Goal: Transaction & Acquisition: Book appointment/travel/reservation

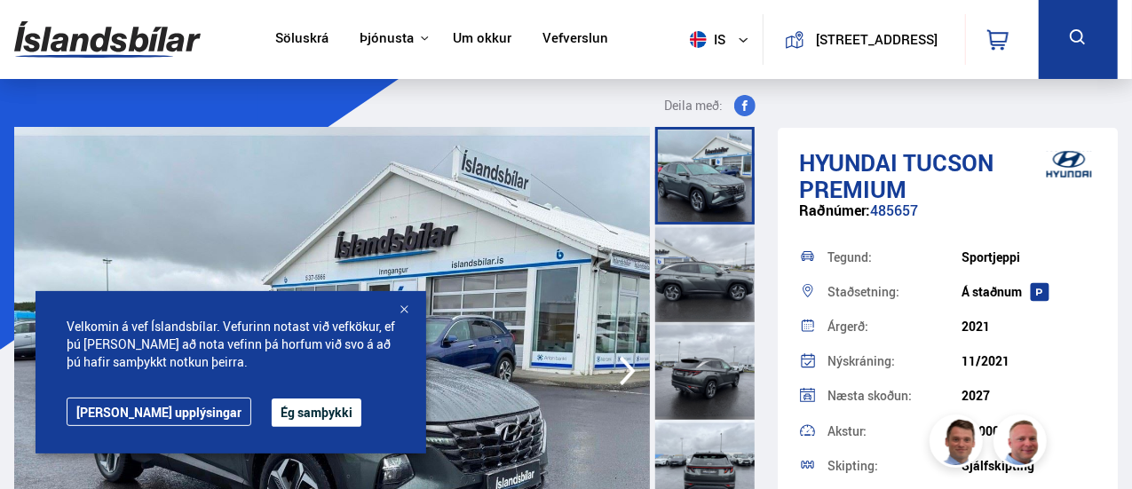
click at [272, 412] on button "Ég samþykki" at bounding box center [317, 413] width 90 height 28
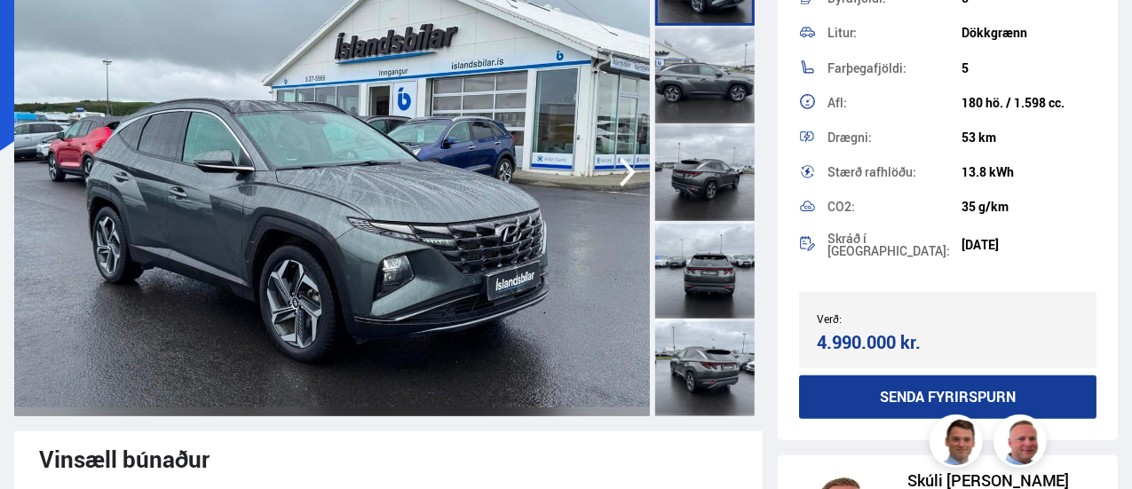
scroll to position [178, 0]
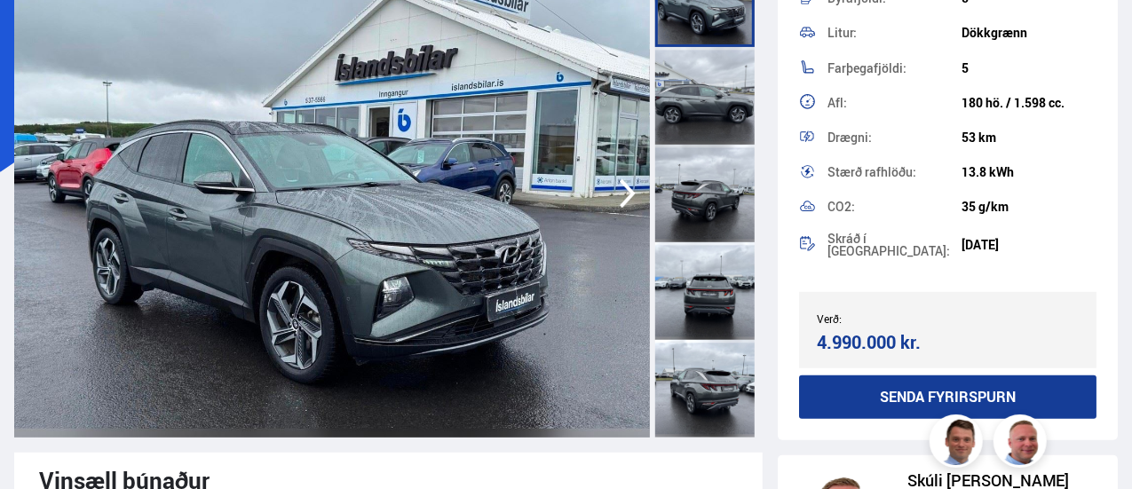
click at [624, 194] on icon "button" at bounding box center [628, 193] width 36 height 43
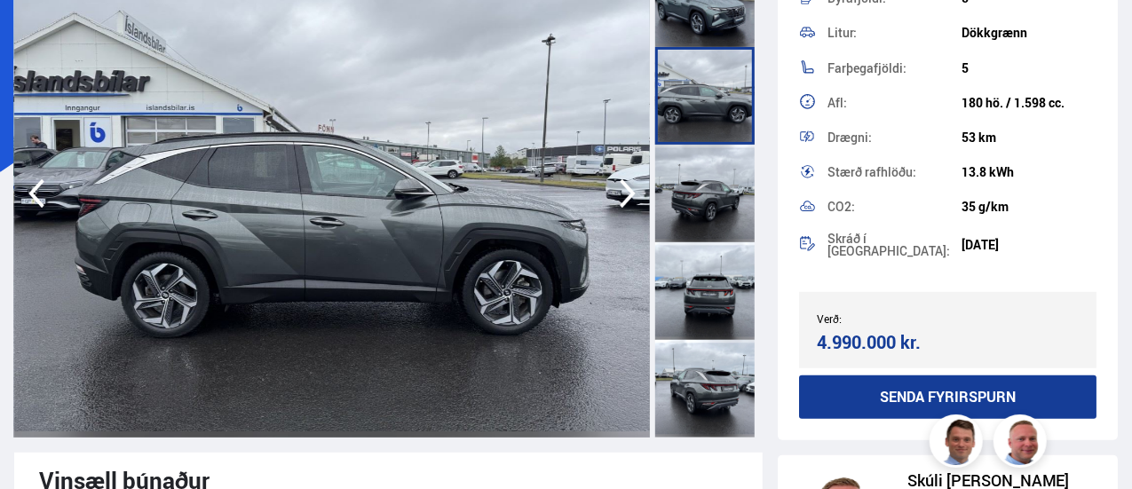
click at [624, 194] on icon "button" at bounding box center [628, 193] width 36 height 43
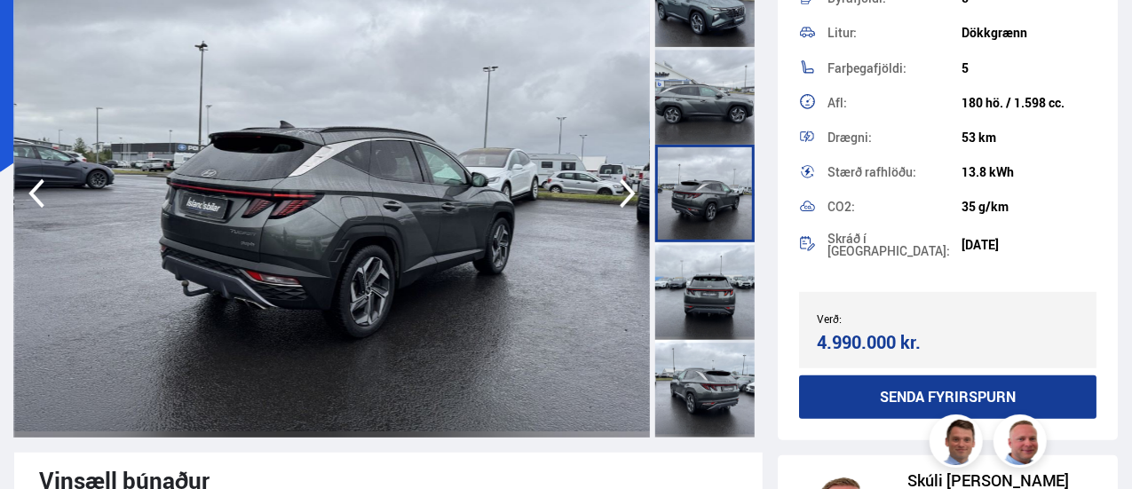
click at [624, 194] on icon "button" at bounding box center [628, 193] width 36 height 43
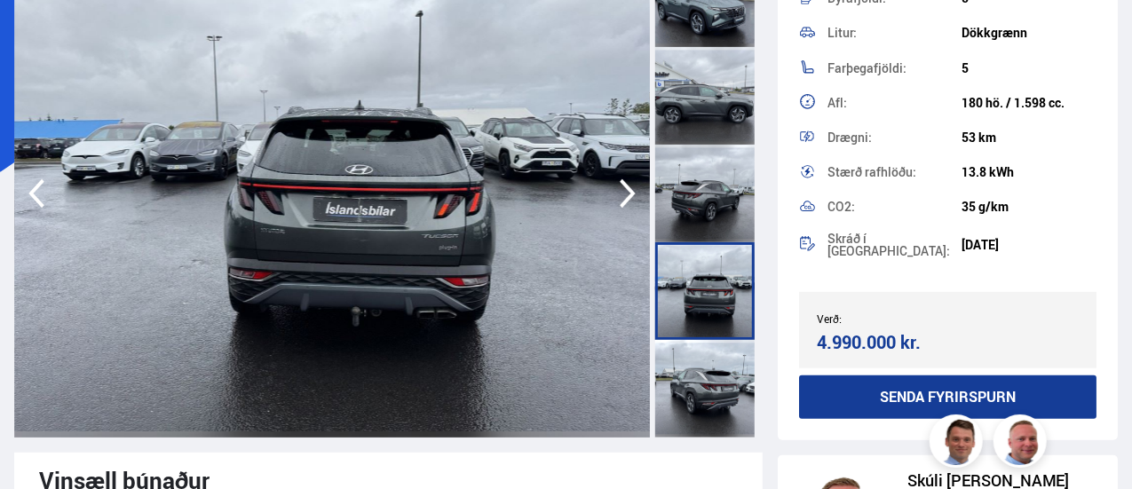
click at [624, 194] on icon "button" at bounding box center [628, 193] width 36 height 43
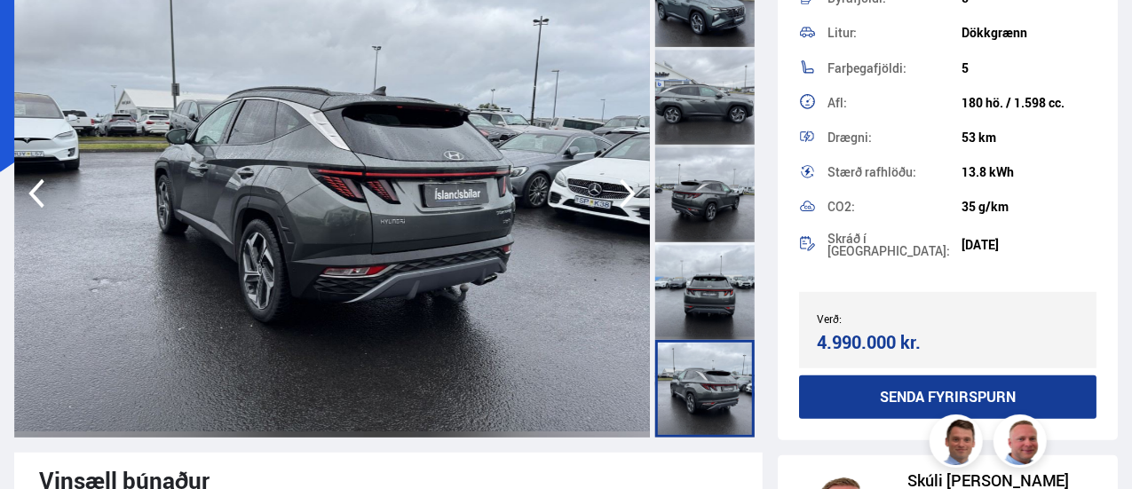
click at [624, 194] on icon "button" at bounding box center [628, 193] width 36 height 43
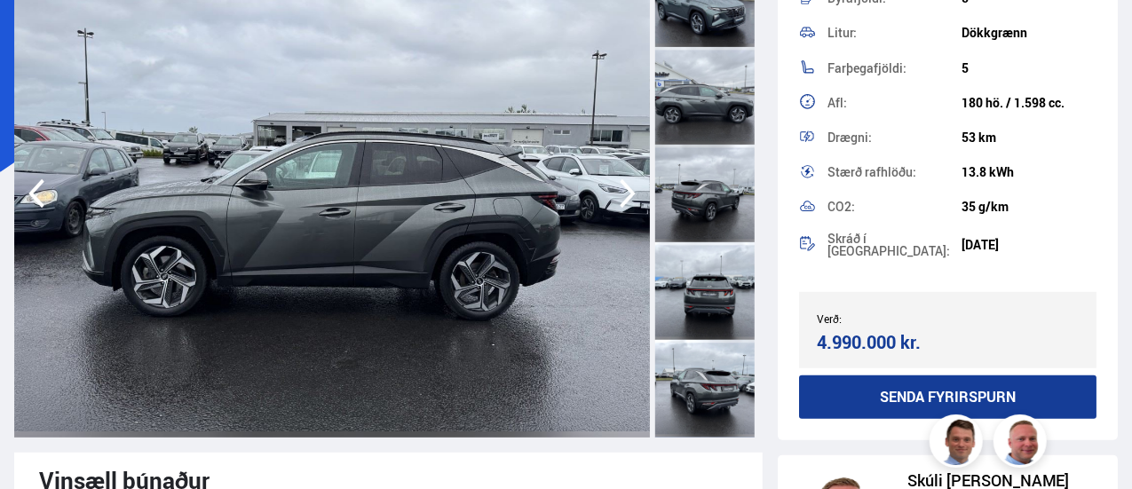
click at [624, 194] on icon "button" at bounding box center [628, 193] width 36 height 43
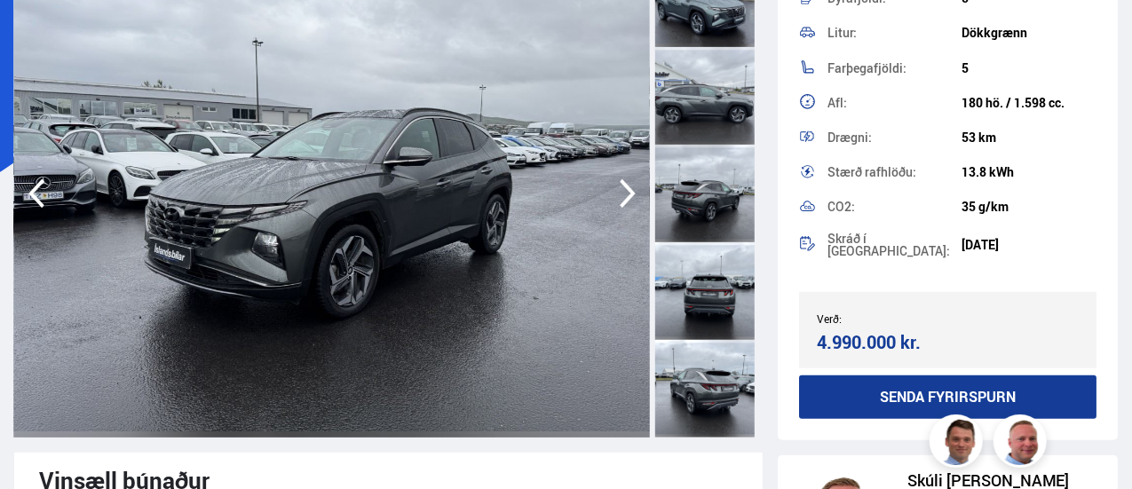
click at [624, 194] on icon "button" at bounding box center [628, 193] width 36 height 43
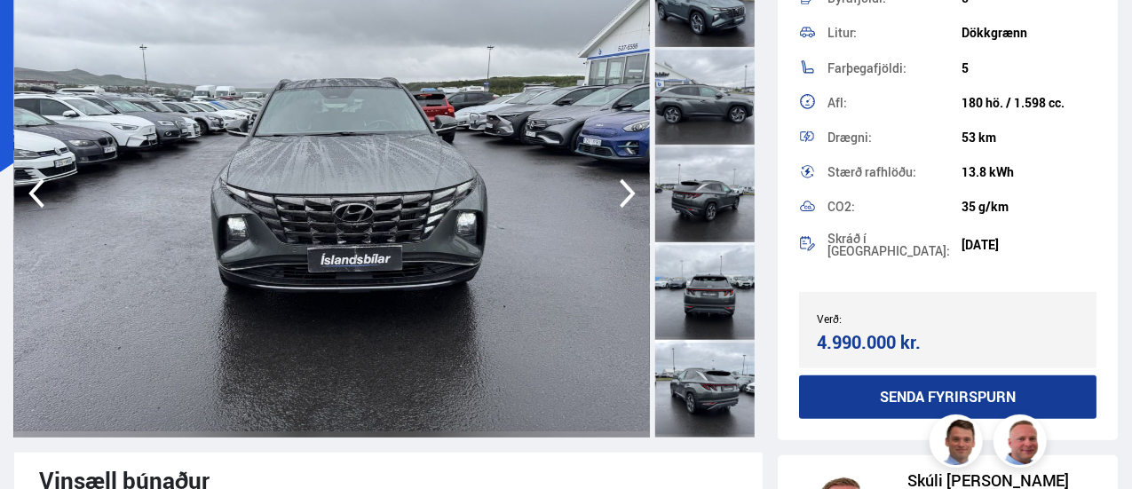
click at [624, 194] on icon "button" at bounding box center [628, 193] width 36 height 43
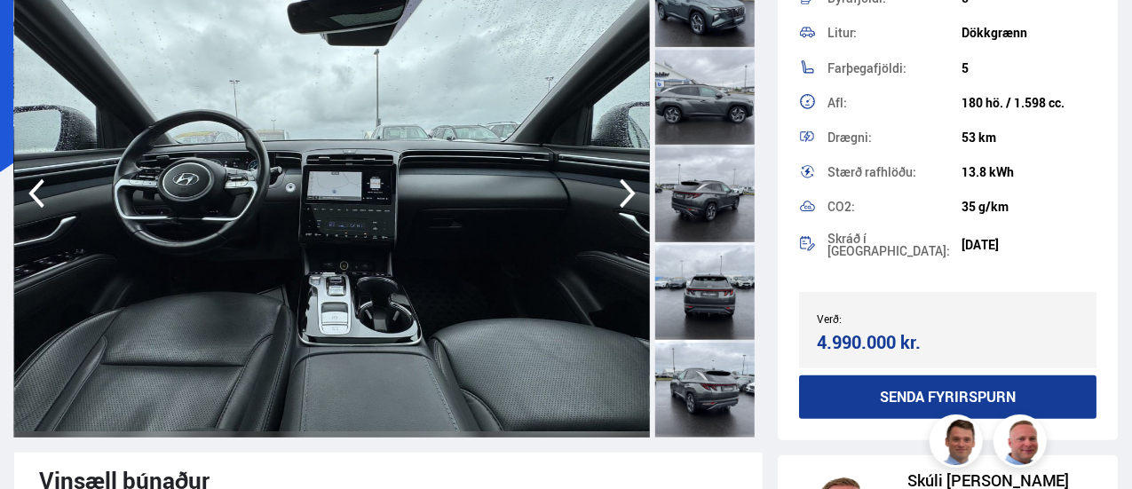
click at [624, 194] on icon "button" at bounding box center [628, 193] width 36 height 43
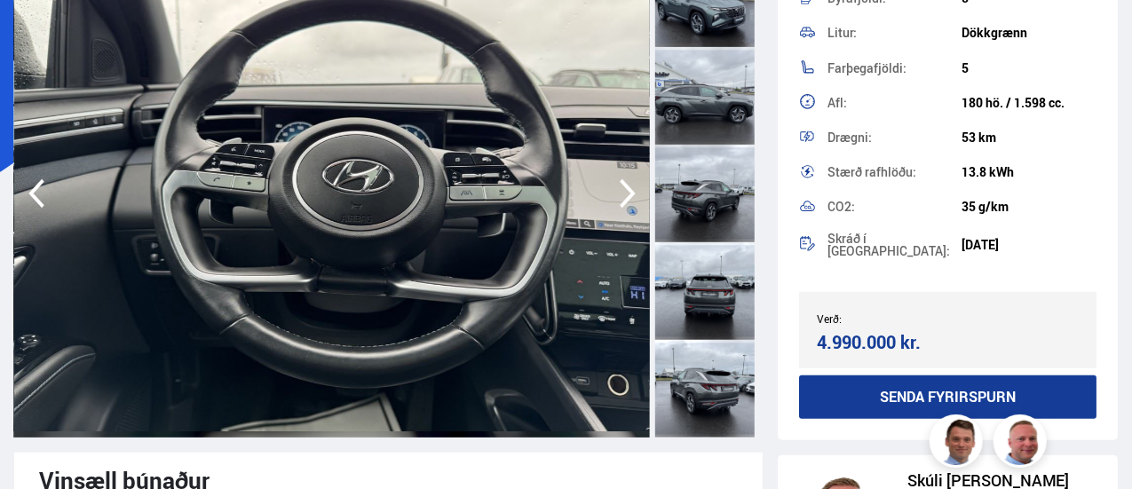
click at [624, 194] on icon "button" at bounding box center [628, 193] width 36 height 43
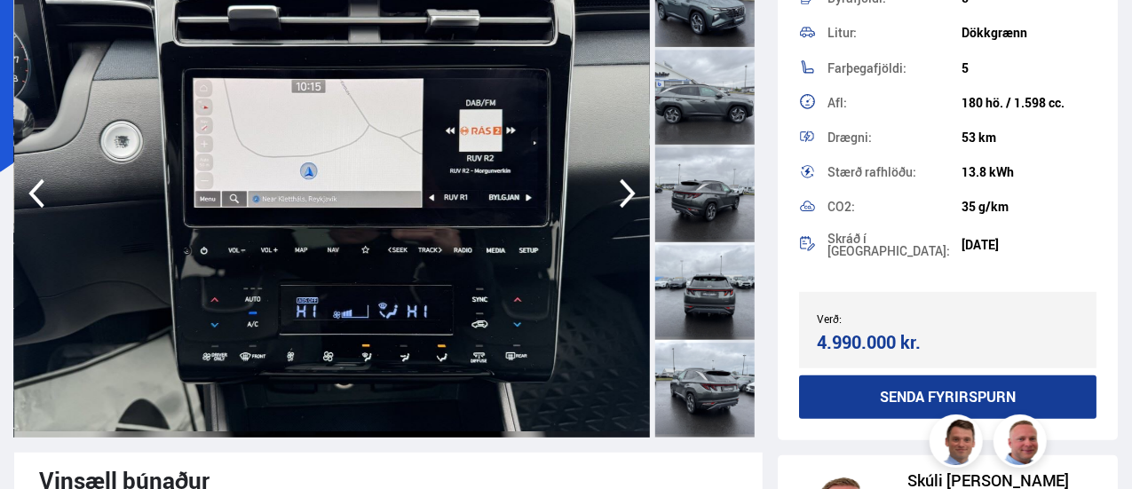
click at [629, 189] on icon "button" at bounding box center [628, 193] width 16 height 29
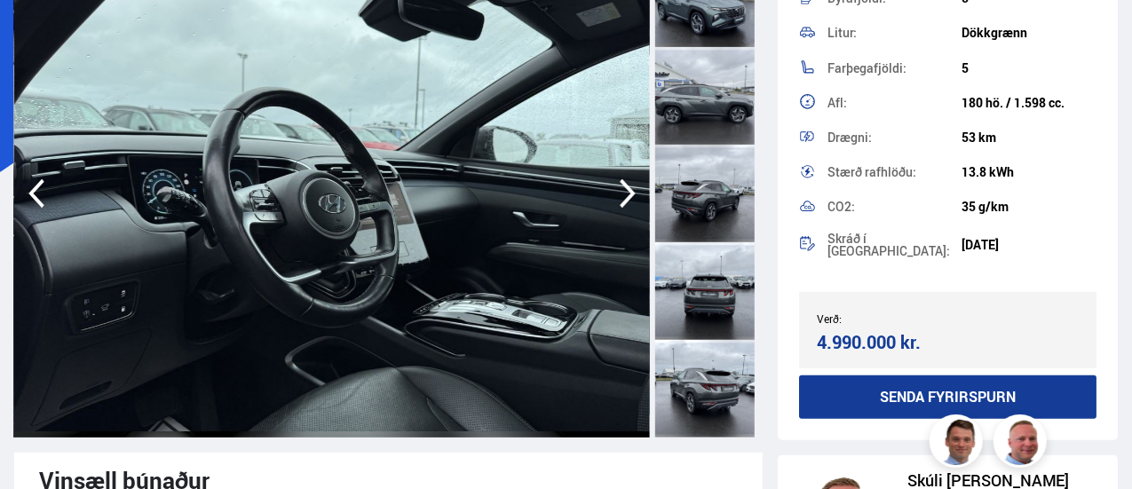
click at [629, 189] on icon "button" at bounding box center [628, 193] width 16 height 29
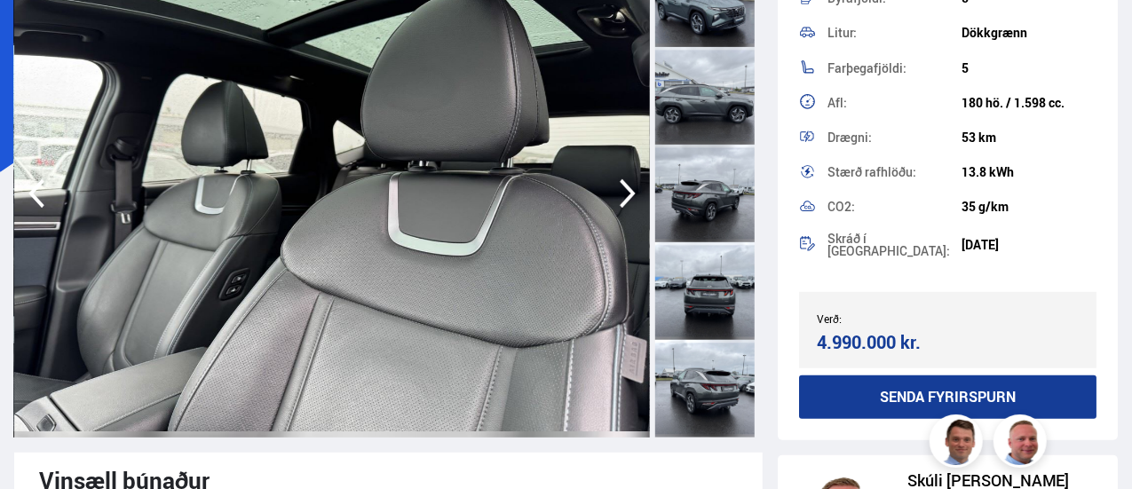
click at [629, 190] on icon "button" at bounding box center [628, 193] width 16 height 29
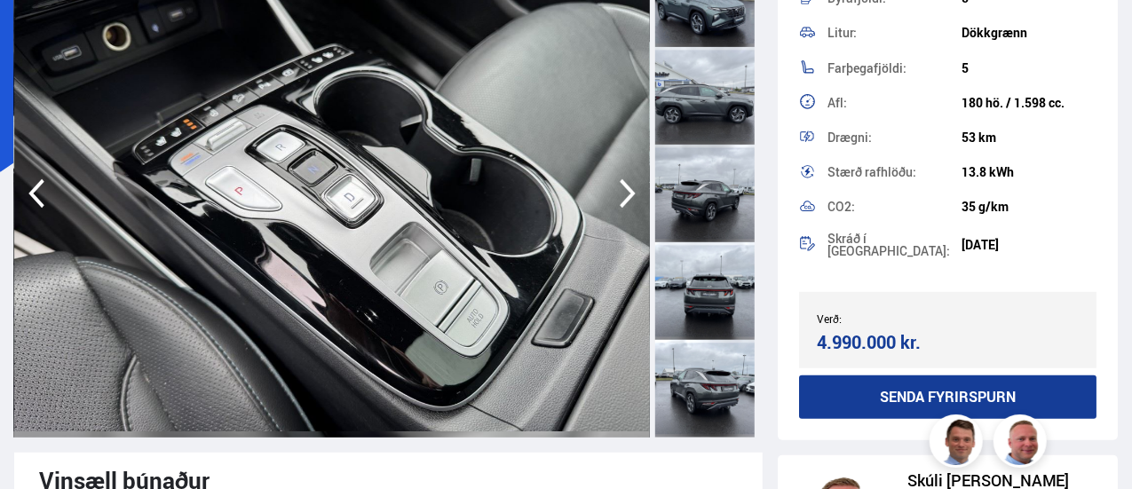
click at [629, 190] on icon "button" at bounding box center [628, 193] width 16 height 29
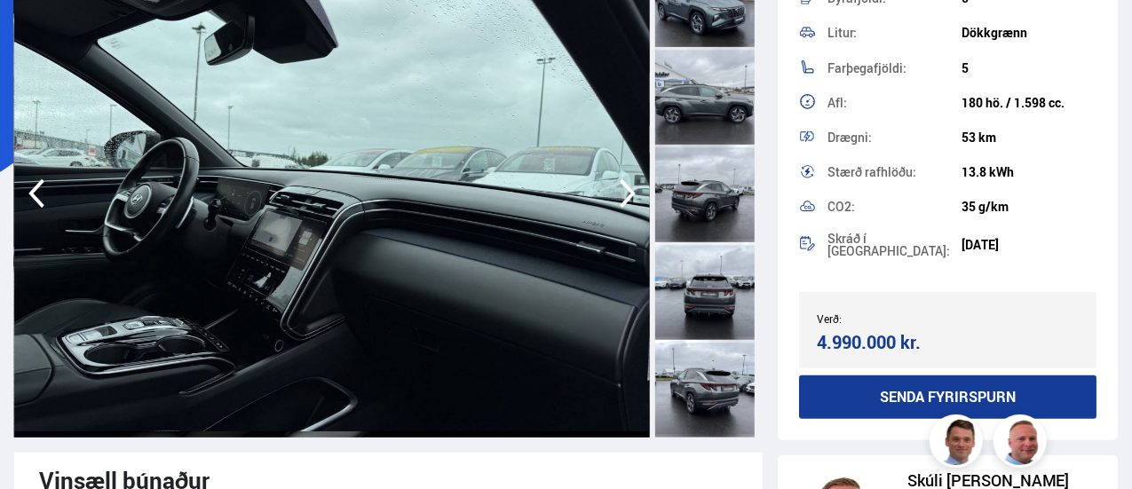
click at [629, 190] on icon "button" at bounding box center [628, 193] width 16 height 29
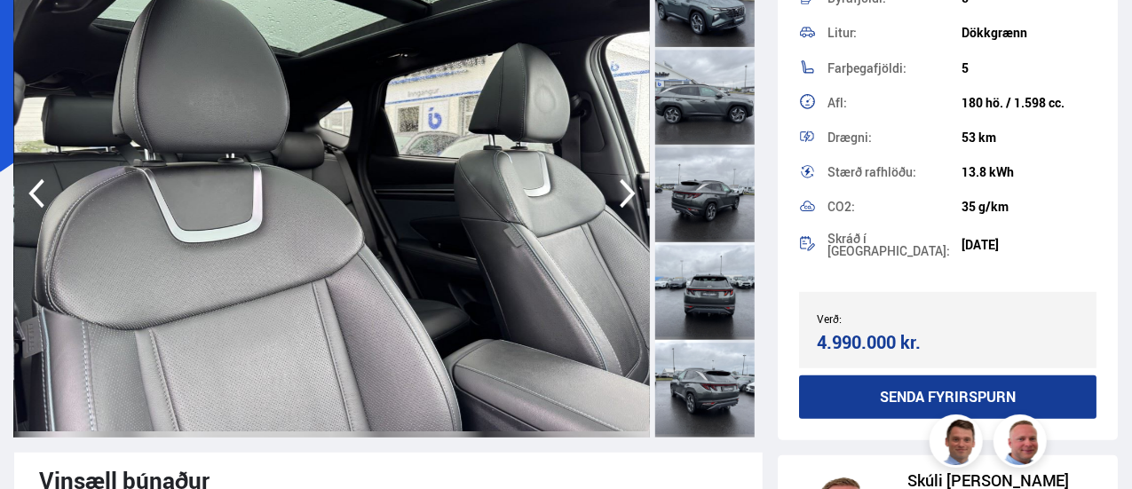
click at [629, 190] on icon "button" at bounding box center [628, 193] width 16 height 29
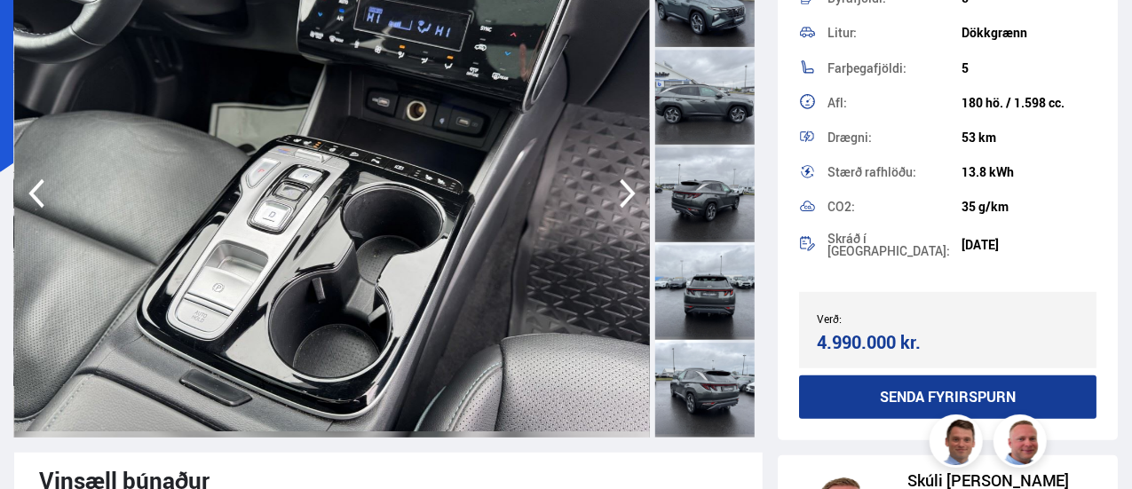
click at [625, 190] on icon "button" at bounding box center [628, 193] width 36 height 43
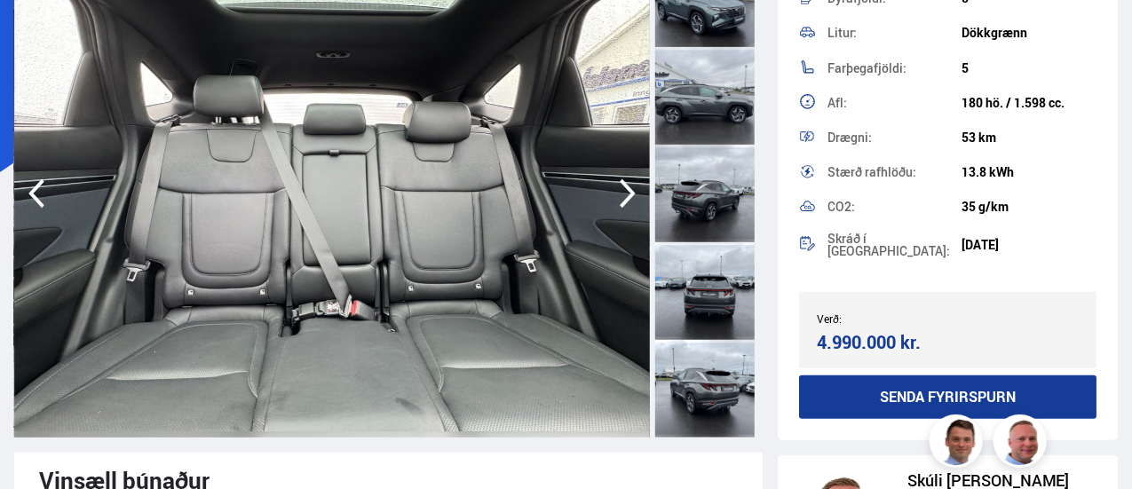
click at [625, 190] on icon "button" at bounding box center [628, 193] width 36 height 43
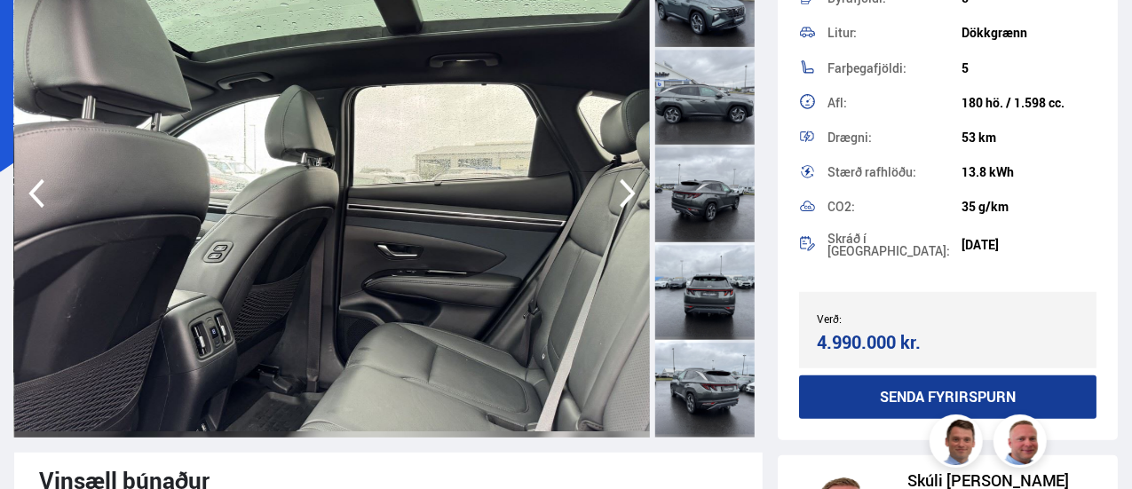
click at [626, 189] on icon "button" at bounding box center [628, 193] width 36 height 43
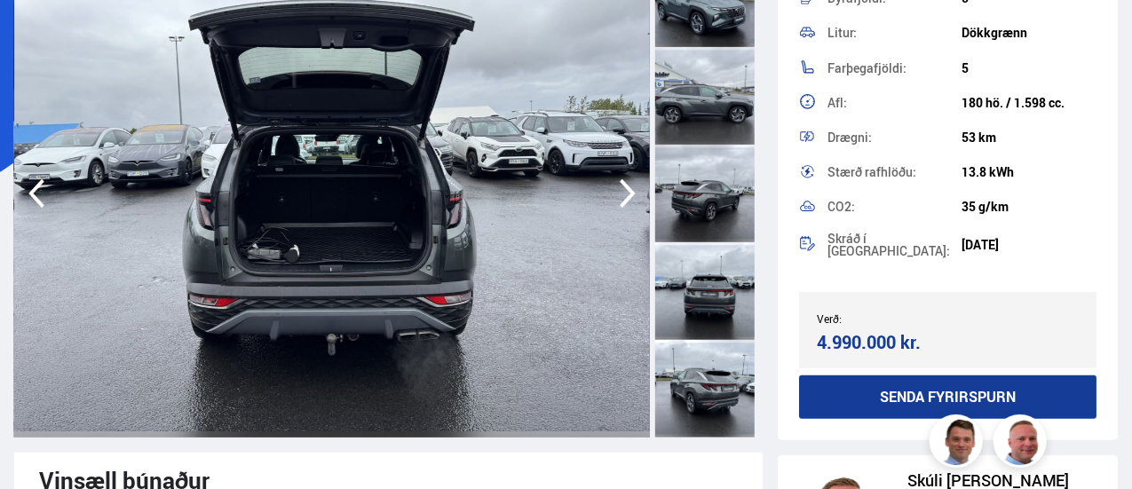
click at [626, 189] on icon "button" at bounding box center [628, 193] width 36 height 43
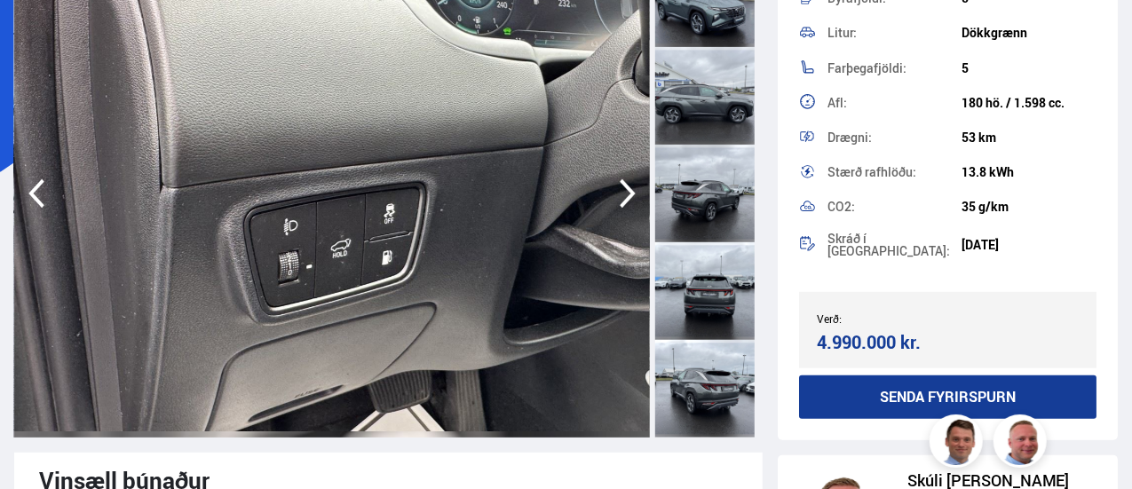
click at [626, 189] on icon "button" at bounding box center [628, 193] width 36 height 43
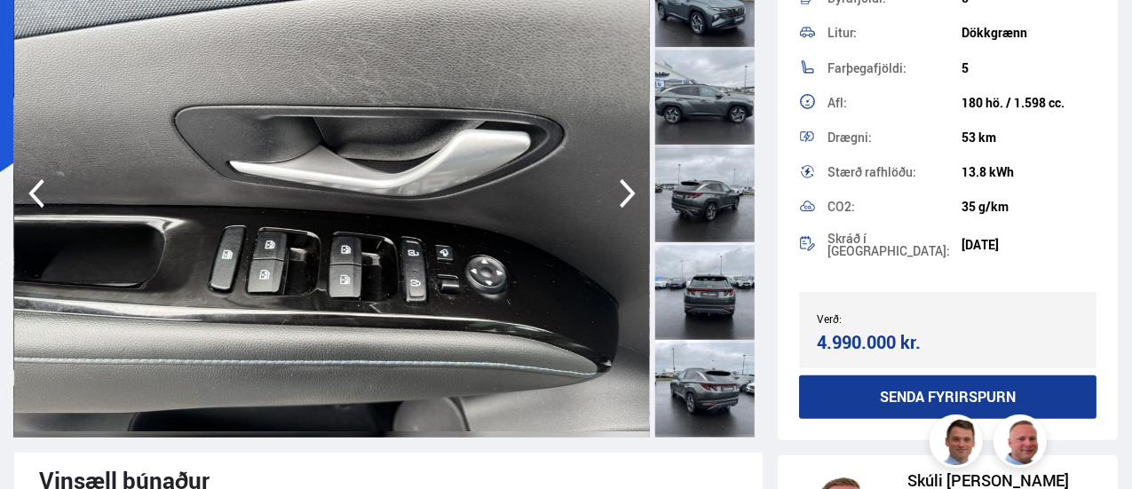
click at [626, 189] on icon "button" at bounding box center [628, 193] width 36 height 43
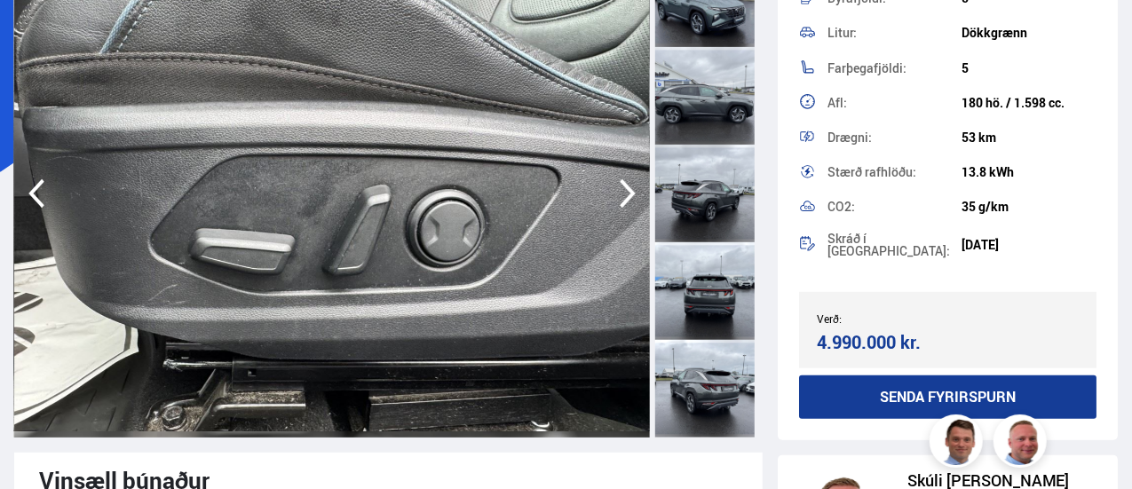
click at [626, 189] on icon "button" at bounding box center [628, 193] width 36 height 43
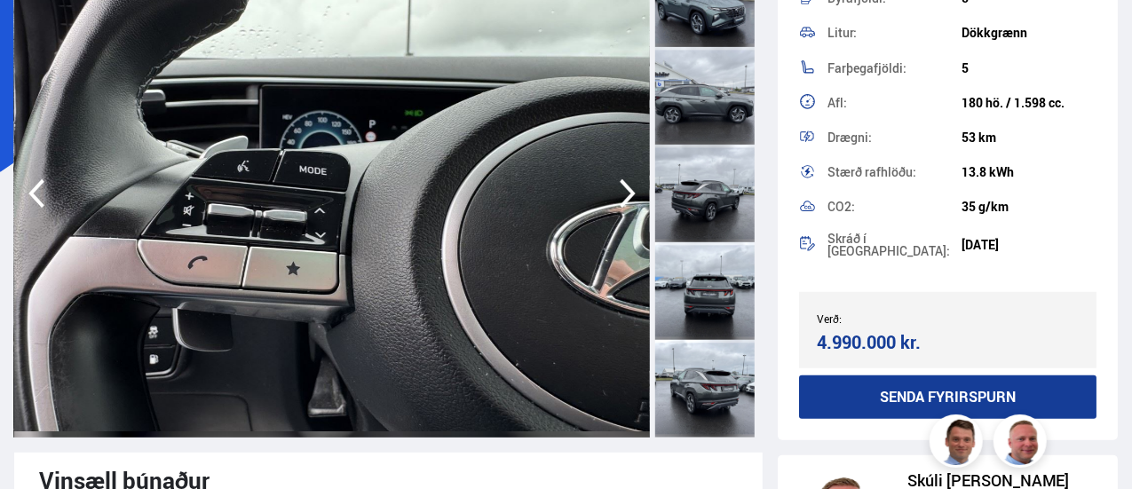
click at [626, 189] on icon "button" at bounding box center [628, 193] width 36 height 43
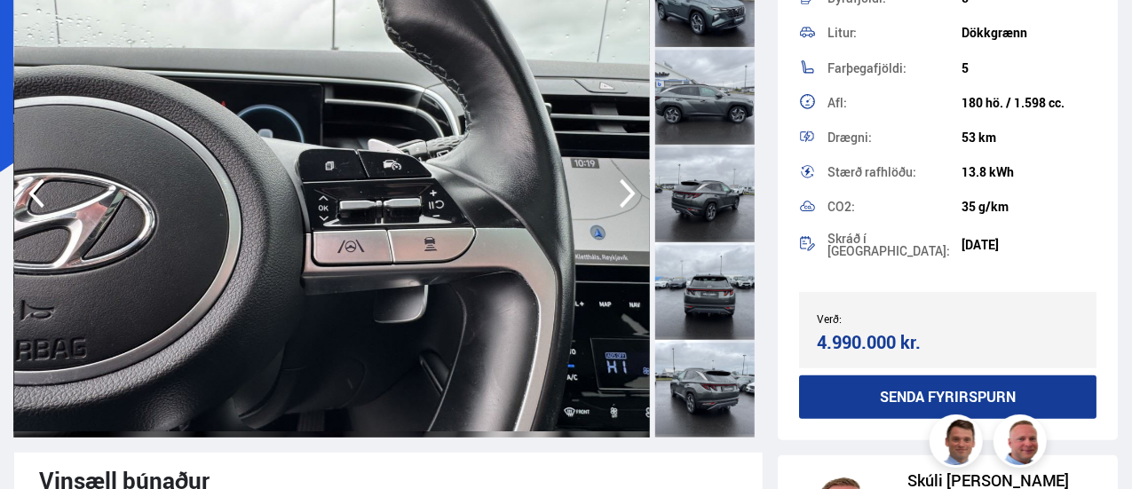
click at [626, 189] on icon "button" at bounding box center [628, 193] width 36 height 43
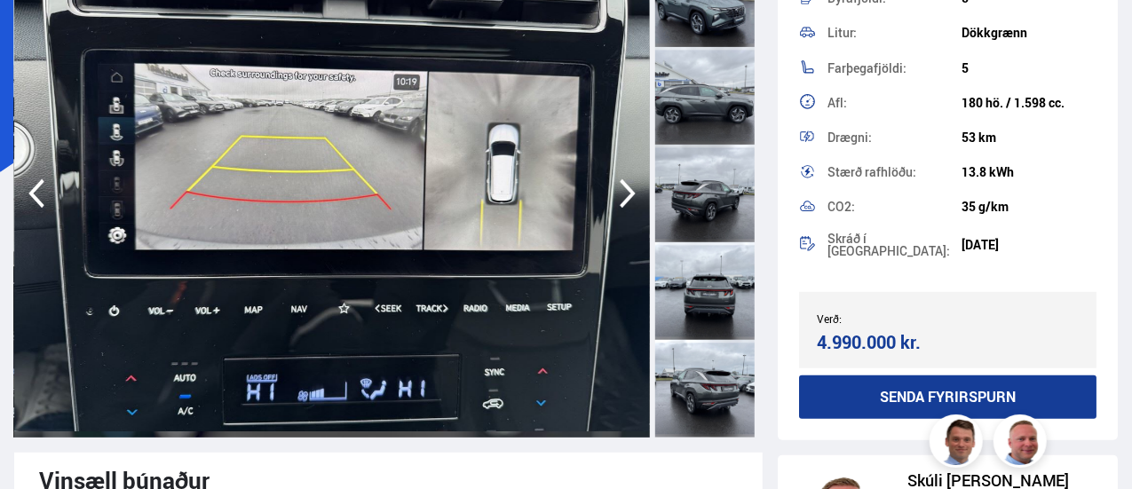
click at [626, 189] on icon "button" at bounding box center [628, 193] width 36 height 43
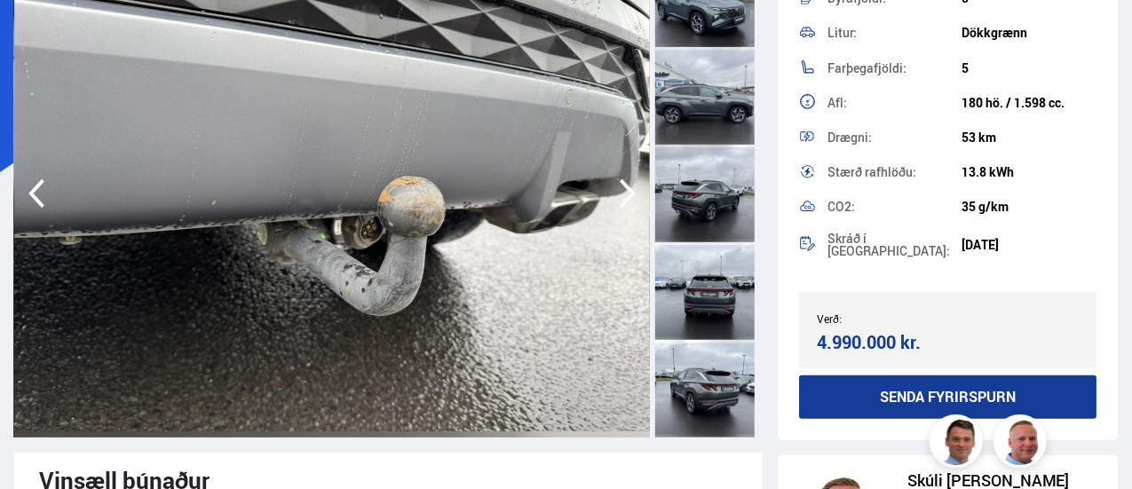
click at [626, 189] on icon "button" at bounding box center [628, 193] width 36 height 43
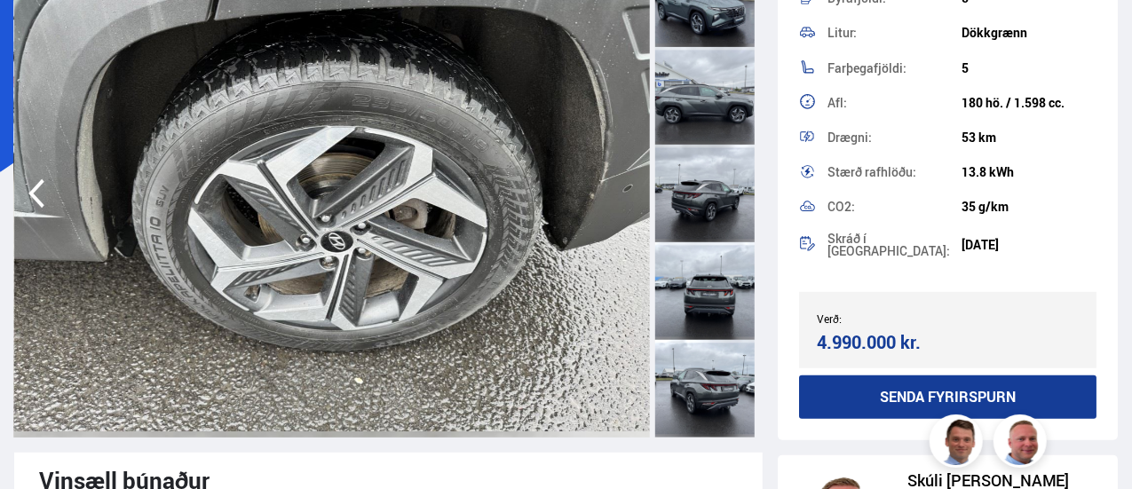
click at [626, 189] on img at bounding box center [332, 193] width 636 height 488
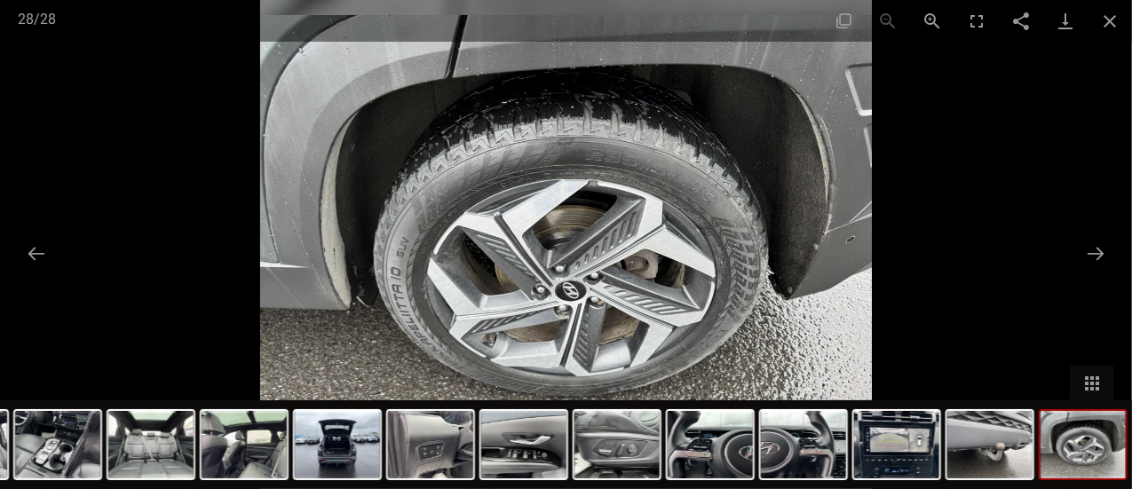
click at [626, 189] on img at bounding box center [566, 244] width 612 height 489
